Goal: Information Seeking & Learning: Find specific fact

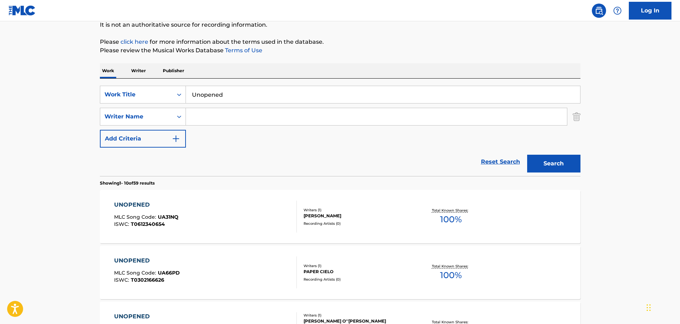
scroll to position [71, 0]
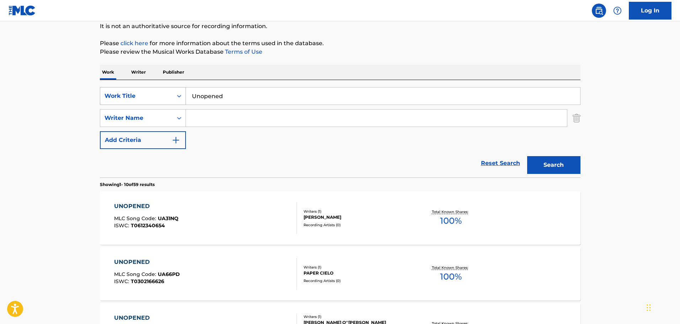
drag, startPoint x: 232, startPoint y: 98, endPoint x: 133, endPoint y: 96, distance: 99.2
click at [133, 96] on div "SearchWithCriteria7a4315f5-d1b6-4f45-8e83-ea7cea260607 Work Title Unopened" at bounding box center [340, 96] width 480 height 18
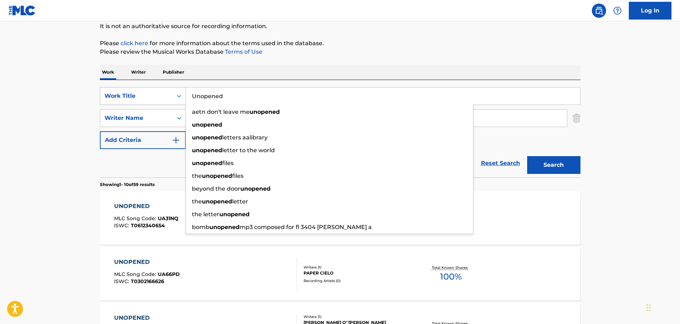
paste input "I Don't Wanna Be Kissed (By Anyone But You)"
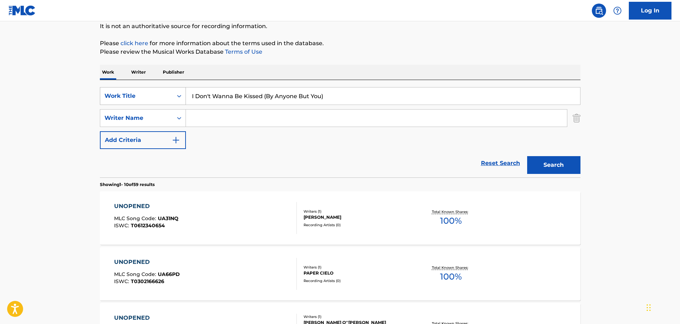
type input "I Don't Wanna Be Kissed (By Anyone But You)"
click at [527, 156] on button "Search" at bounding box center [553, 165] width 53 height 18
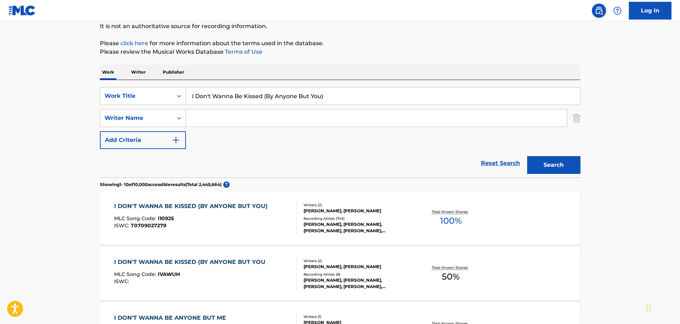
click at [365, 218] on div "Recording Artists ( 745 )" at bounding box center [356, 218] width 107 height 5
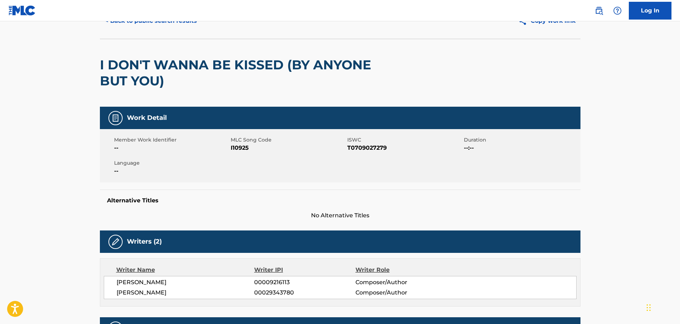
scroll to position [36, 0]
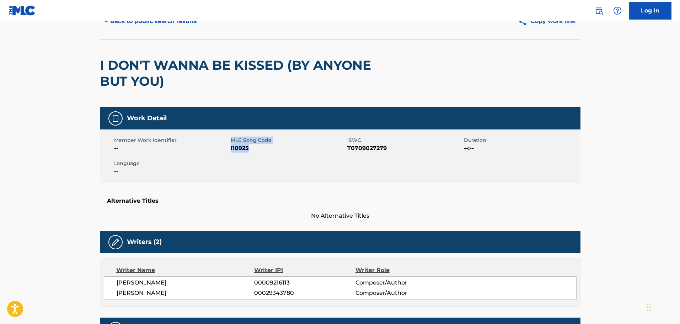
drag, startPoint x: 251, startPoint y: 147, endPoint x: 230, endPoint y: 147, distance: 20.6
click at [230, 147] on div "Member Work Identifier -- MLC Song Code I10925 ISWC T0709027279 Duration --:-- …" at bounding box center [340, 155] width 480 height 53
click at [248, 151] on span "I10925" at bounding box center [288, 148] width 115 height 9
drag, startPoint x: 249, startPoint y: 150, endPoint x: 231, endPoint y: 148, distance: 18.9
click at [231, 148] on span "I10925" at bounding box center [288, 148] width 115 height 9
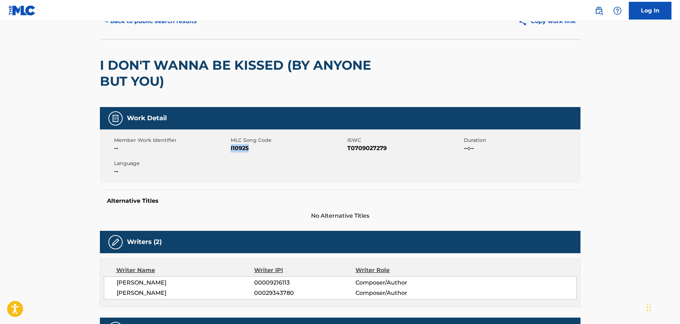
copy span "I10925"
